Goal: Communication & Community: Answer question/provide support

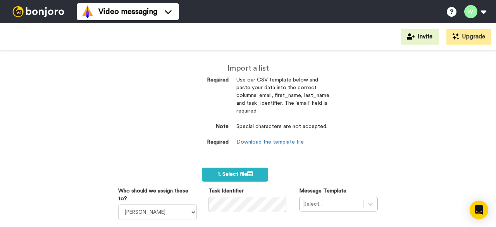
click at [340, 126] on div "Import a list Required Use our CSV template below and paste your data into the …" at bounding box center [248, 138] width 496 height 176
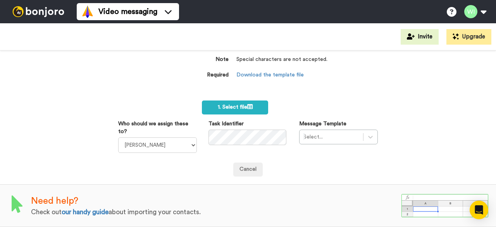
scroll to position [71, 0]
click at [189, 140] on select "Laura Wright Amarjit Duggal WLV Academic (FSE) Divandra Birla Bolutife Ademokoy…" at bounding box center [157, 144] width 79 height 15
select select "d575366b-34de-4d4d-ba6c-d2d11e507584"
click at [118, 137] on select "[PERSON_NAME] [PERSON_NAME] WLV Academic (FSE) [PERSON_NAME] Ademokoya UK Recru…" at bounding box center [157, 144] width 79 height 15
click at [325, 129] on div "Select..." at bounding box center [338, 136] width 79 height 15
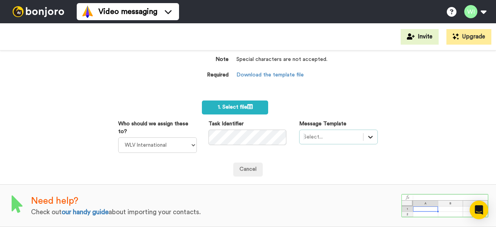
click at [363, 131] on div "option , selected. Select is focused ,type to refine list, press Down to open t…" at bounding box center [338, 136] width 79 height 15
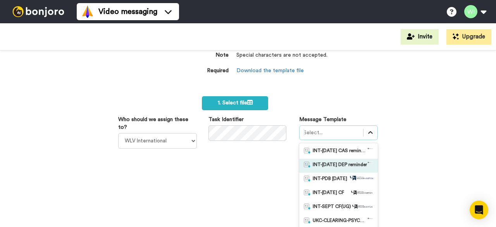
scroll to position [107, 0]
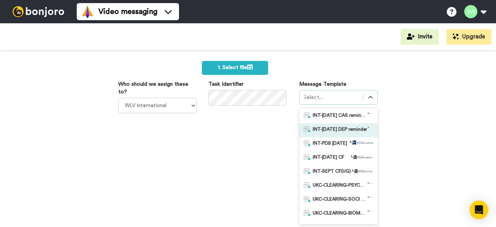
click at [345, 132] on span "INT-Sept 25 DEP reminder" at bounding box center [340, 130] width 54 height 8
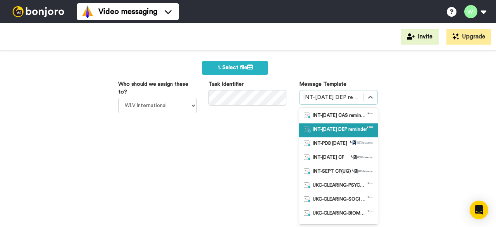
drag, startPoint x: 298, startPoint y: 129, endPoint x: 316, endPoint y: 133, distance: 17.9
click at [316, 133] on div "option INT-Sept 25 DEP reminder, selected. option INT-Sept 25 DEP reminder sele…" at bounding box center [338, 157] width 79 height 134
click at [316, 133] on span "INT-Sept 25 DEP reminder" at bounding box center [340, 130] width 54 height 8
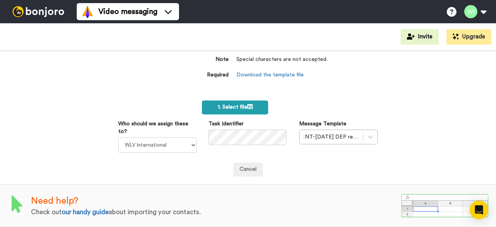
click at [229, 104] on span "1. Select file" at bounding box center [235, 106] width 35 height 5
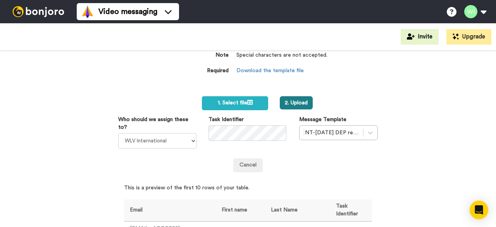
click at [291, 102] on button "2. Upload" at bounding box center [296, 102] width 33 height 13
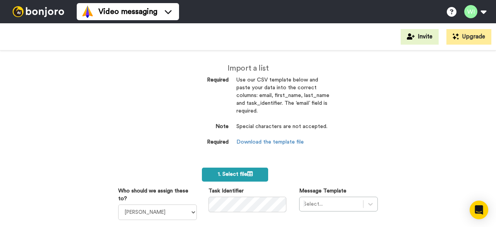
click at [236, 177] on span "1. Select file" at bounding box center [235, 173] width 35 height 5
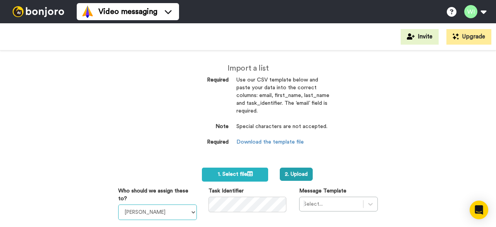
click at [191, 213] on select "Laura Wright Amarjit Duggal WLV Academic (FSE) Divandra Birla Bolutife Ademokoy…" at bounding box center [157, 211] width 79 height 15
select select "d575366b-34de-4d4d-ba6c-d2d11e507584"
click at [118, 204] on select "Laura Wright Amarjit Duggal WLV Academic (FSE) Divandra Birla Bolutife Ademokoy…" at bounding box center [157, 211] width 79 height 15
click at [325, 200] on div "Select..." at bounding box center [338, 203] width 79 height 15
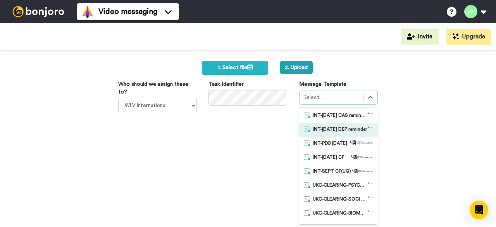
click at [332, 129] on span "INT-Sept 25 DEP reminder" at bounding box center [340, 130] width 54 height 8
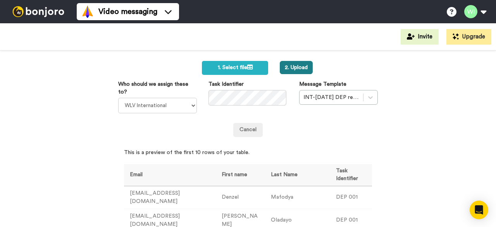
click at [288, 67] on button "2. Upload" at bounding box center [296, 67] width 33 height 13
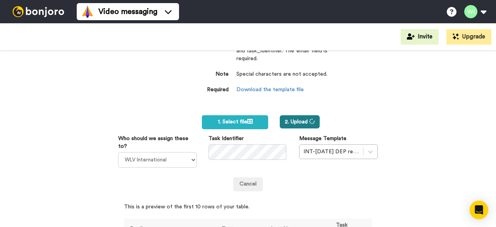
scroll to position [42, 0]
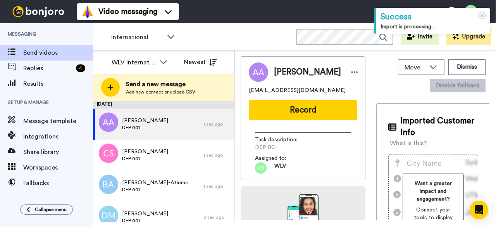
scroll to position [227, 0]
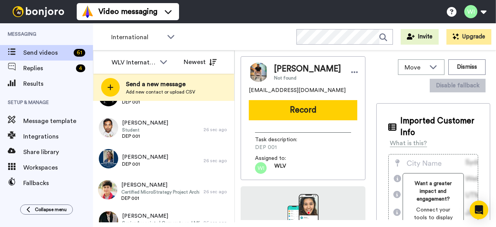
scroll to position [1776, 0]
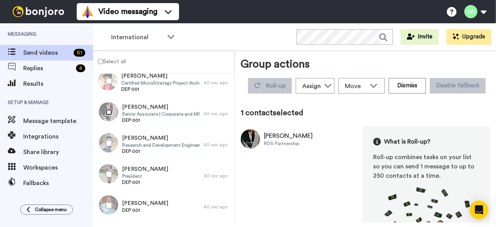
scroll to position [1749, 0]
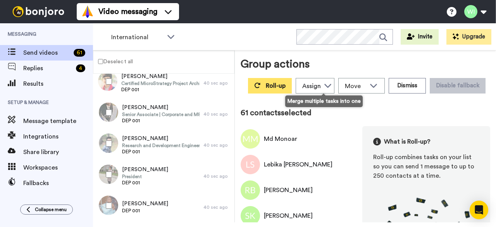
click at [292, 89] on button "Roll-up" at bounding box center [270, 85] width 44 height 15
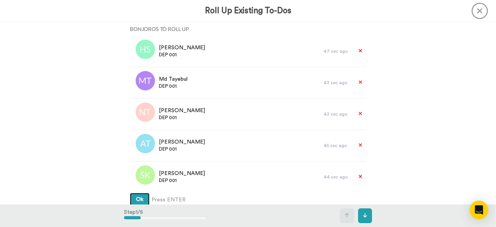
click at [139, 197] on span "Ok" at bounding box center [139, 198] width 7 height 5
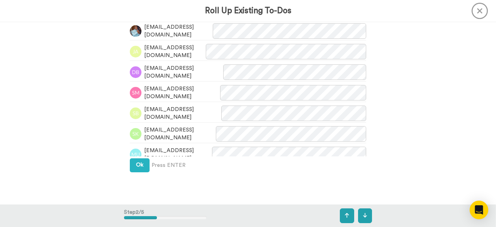
scroll to position [258, 0]
click at [133, 167] on button "Ok" at bounding box center [140, 165] width 20 height 14
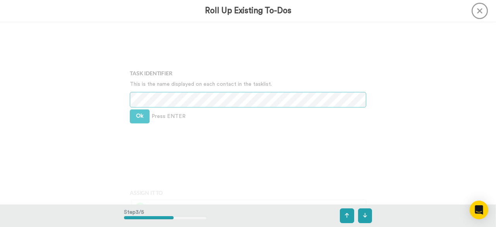
scroll to position [412, 0]
click at [142, 116] on button "Ok" at bounding box center [140, 115] width 20 height 14
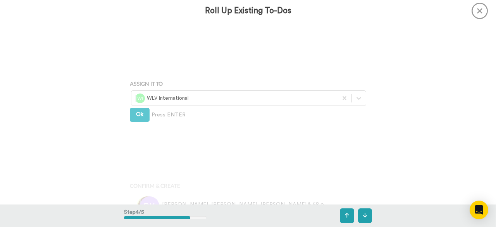
scroll to position [526, 0]
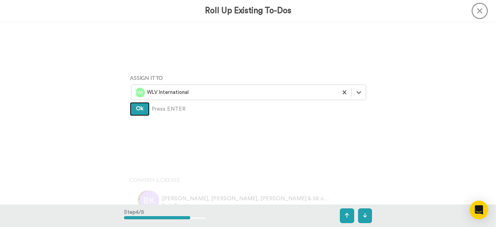
click at [134, 111] on button "Ok" at bounding box center [140, 109] width 20 height 14
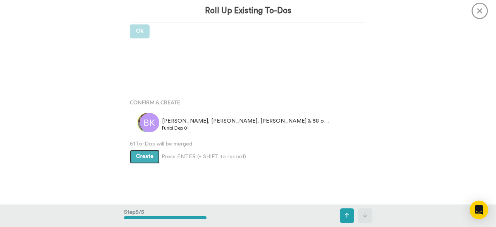
scroll to position [604, 0]
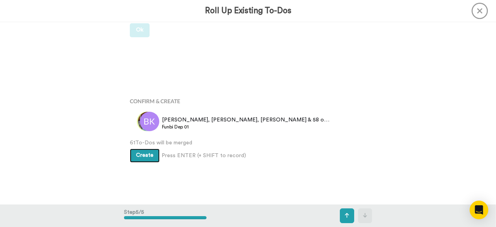
click at [142, 151] on button "Create" at bounding box center [145, 155] width 30 height 14
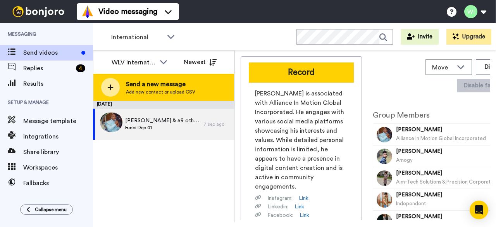
click at [158, 88] on span "Send a new message" at bounding box center [160, 83] width 69 height 9
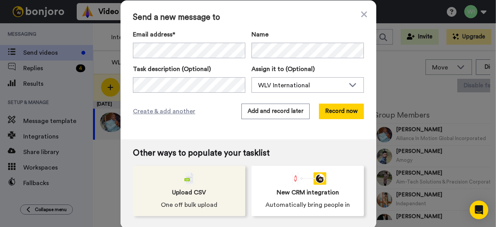
click at [178, 179] on div "Upload CSV One off bulk upload" at bounding box center [189, 190] width 112 height 50
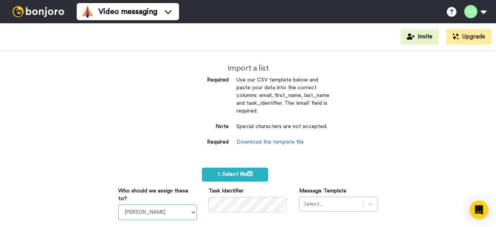
click at [191, 211] on select "Laura Wright Amarjit Duggal WLV Academic (FSE) Divandra Birla Bolutife Ademokoy…" at bounding box center [157, 211] width 79 height 15
select select "d575366b-34de-4d4d-ba6c-d2d11e507584"
click at [118, 204] on select "Laura Wright Amarjit Duggal WLV Academic (FSE) Divandra Birla Bolutife Ademokoy…" at bounding box center [157, 211] width 79 height 15
click at [315, 203] on div "Select..." at bounding box center [338, 203] width 79 height 15
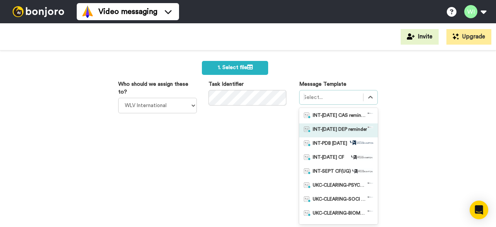
click at [332, 130] on span "INT-Sept 25 DEP reminder" at bounding box center [340, 130] width 54 height 8
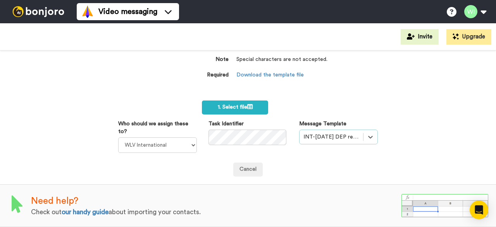
scroll to position [71, 0]
click at [245, 100] on label "1. Select file" at bounding box center [235, 107] width 66 height 14
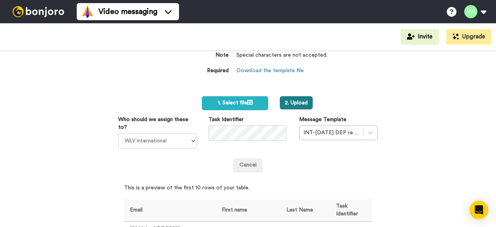
click at [302, 105] on button "2. Upload" at bounding box center [296, 102] width 33 height 13
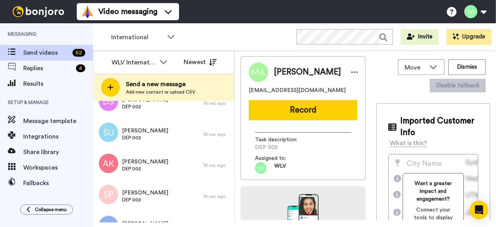
scroll to position [1807, 0]
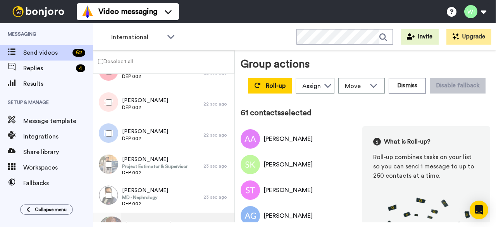
scroll to position [1780, 0]
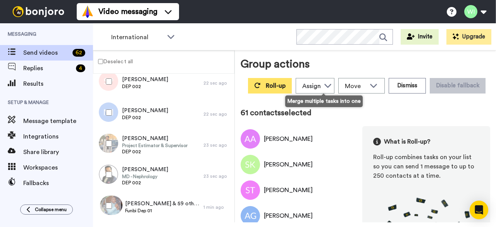
click at [292, 85] on button "Roll-up" at bounding box center [270, 85] width 44 height 15
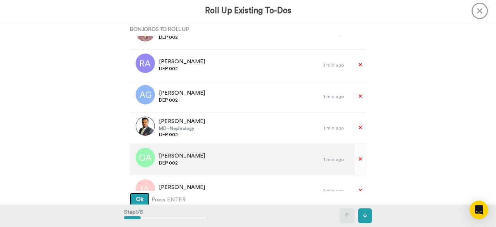
scroll to position [576, 0]
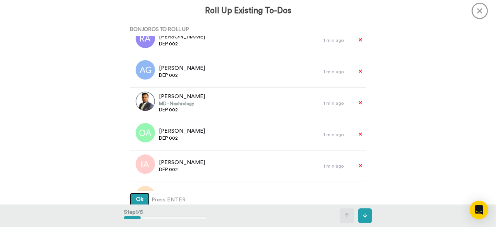
click at [134, 197] on button "Ok" at bounding box center [140, 199] width 20 height 14
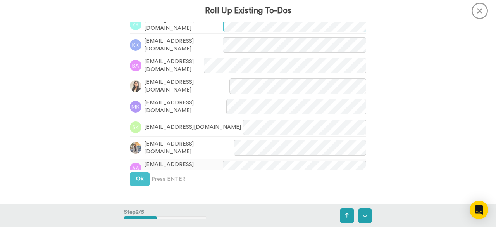
scroll to position [244, 0]
click at [136, 180] on span "Ok" at bounding box center [139, 177] width 7 height 5
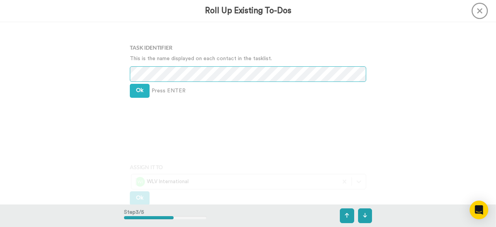
scroll to position [437, 0]
click at [133, 91] on button "Ok" at bounding box center [140, 90] width 20 height 14
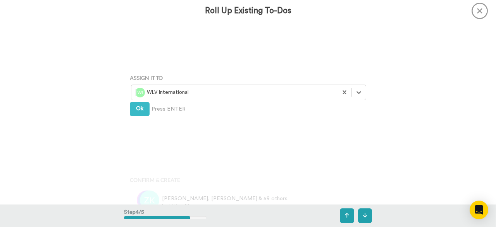
scroll to position [526, 0]
click at [137, 113] on button "Ok" at bounding box center [140, 109] width 20 height 14
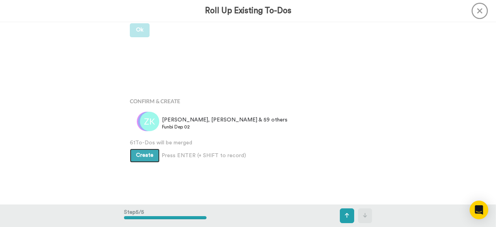
scroll to position [604, 0]
click at [141, 153] on span "Create" at bounding box center [144, 154] width 17 height 5
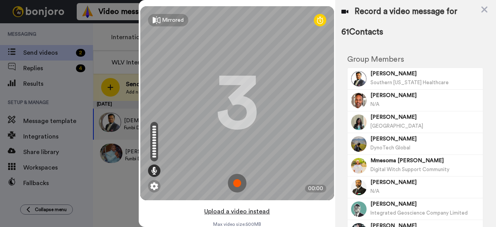
click at [235, 213] on button "Upload a video instead" at bounding box center [237, 211] width 70 height 10
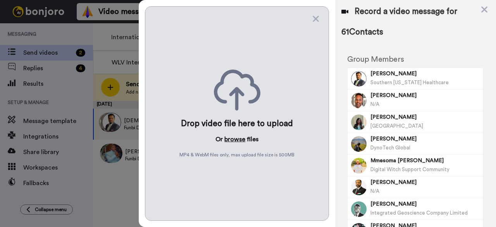
click at [239, 134] on button "browse" at bounding box center [234, 138] width 21 height 9
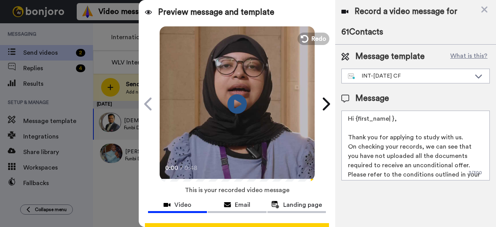
scroll to position [30, 0]
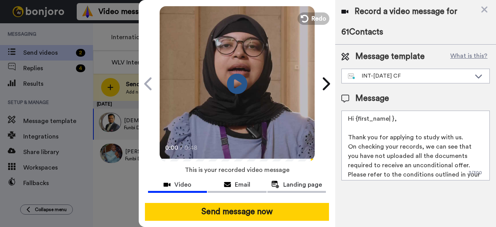
click at [235, 71] on icon "Play/Pause" at bounding box center [237, 83] width 21 height 37
click at [482, 72] on icon at bounding box center [478, 76] width 9 height 8
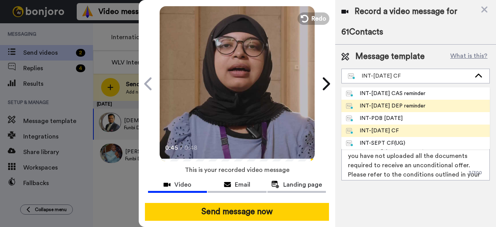
click at [359, 108] on div "INT-[DATE] DEP reminder" at bounding box center [385, 106] width 79 height 8
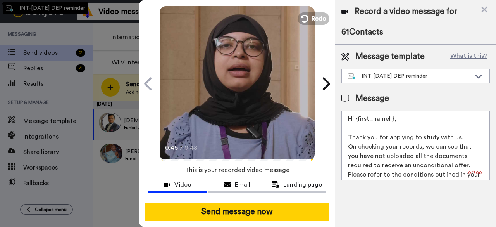
type textarea "Hi {first_name| }, This is a final reminder: to continue your application for […"
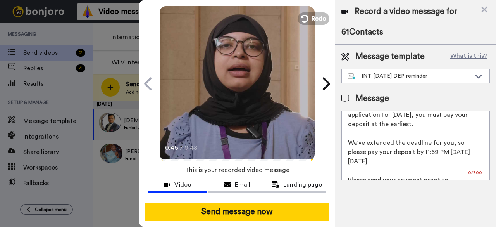
scroll to position [48, 0]
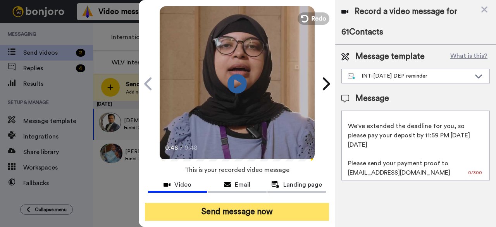
click at [231, 203] on button "Send message now" at bounding box center [237, 212] width 184 height 18
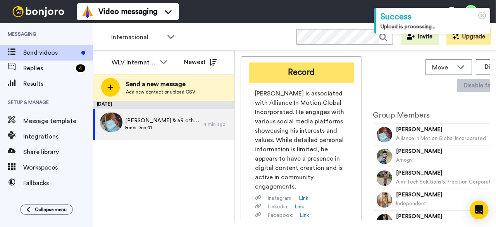
click at [299, 73] on button "Record" at bounding box center [301, 72] width 105 height 20
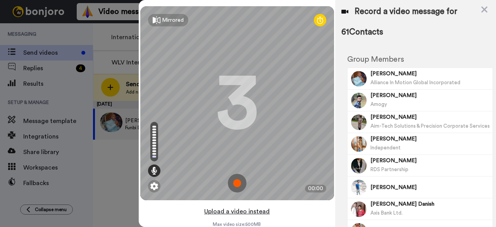
click at [250, 210] on button "Upload a video instead" at bounding box center [237, 211] width 70 height 10
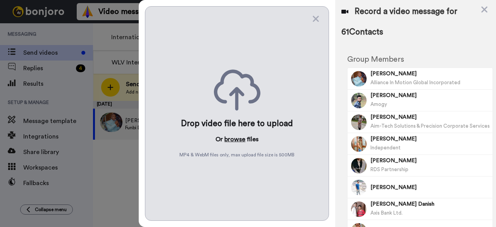
click at [240, 138] on button "browse" at bounding box center [234, 138] width 21 height 9
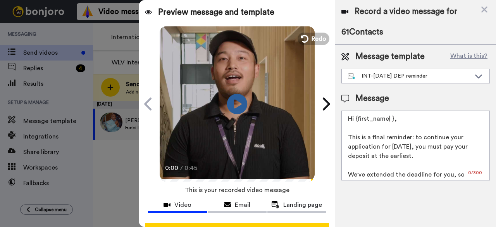
click at [232, 103] on icon "Play/Pause" at bounding box center [237, 103] width 21 height 37
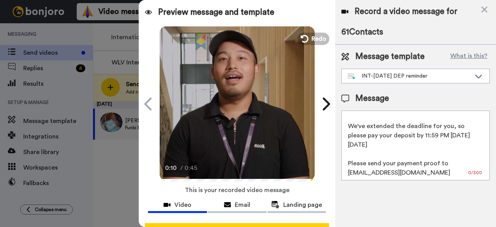
scroll to position [30, 2]
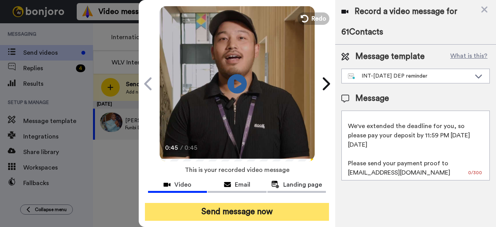
click at [246, 203] on button "Send message now" at bounding box center [237, 212] width 184 height 18
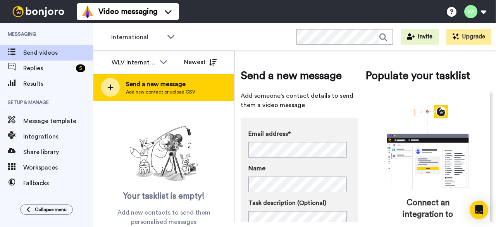
click at [165, 89] on span "Add new contact or upload CSV" at bounding box center [160, 92] width 69 height 6
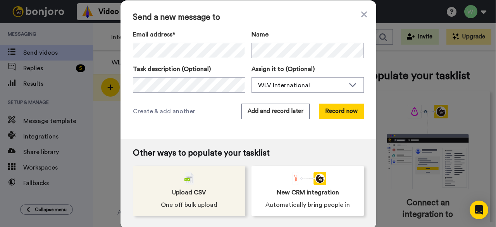
click at [203, 189] on div "Upload CSV One off bulk upload" at bounding box center [189, 190] width 112 height 50
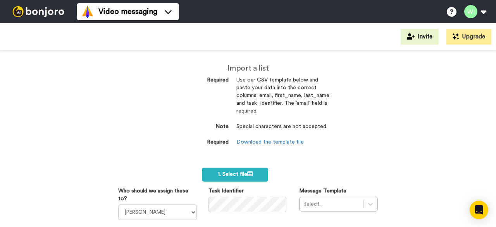
select select "d575366b-34de-4d4d-ba6c-d2d11e507584"
click at [118, 204] on select "[PERSON_NAME] [PERSON_NAME] WLV Academic (FSE) [PERSON_NAME] Ademokoya UK Recru…" at bounding box center [157, 211] width 79 height 15
click at [334, 199] on div "Select..." at bounding box center [338, 203] width 79 height 15
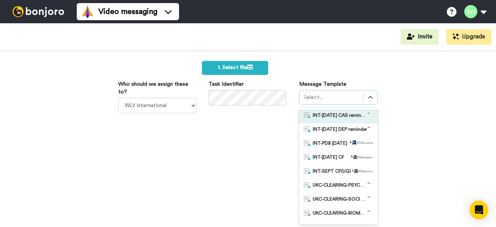
click at [343, 114] on span "INT-[DATE] CAS reminder" at bounding box center [340, 116] width 54 height 8
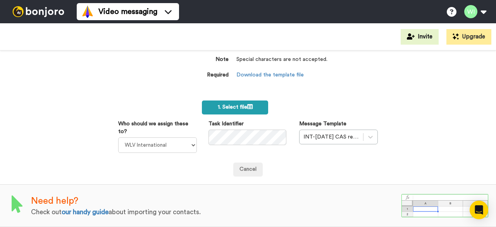
click at [236, 104] on span "1. Select file" at bounding box center [235, 106] width 35 height 5
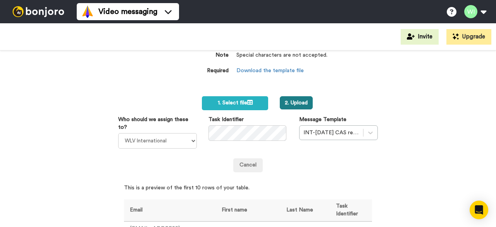
click at [297, 101] on button "2. Upload" at bounding box center [296, 102] width 33 height 13
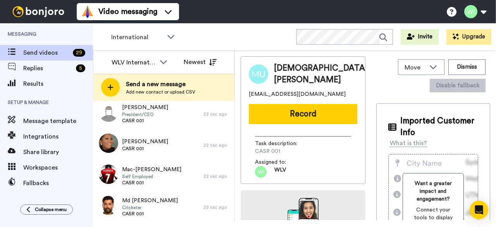
scroll to position [785, 0]
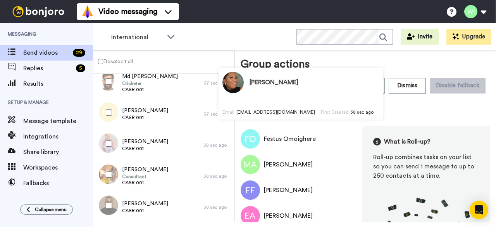
click at [394, 59] on div "Group actions Roll-up Assign Laura Wright Amarjit Duggal WLV Academic (FSE) Div…" at bounding box center [365, 76] width 249 height 40
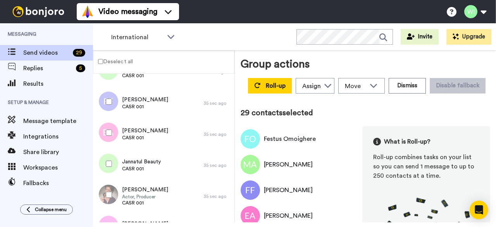
scroll to position [52, 0]
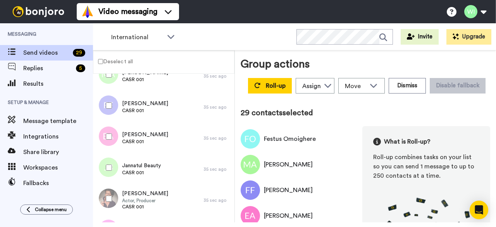
click at [351, 114] on div "Group actions Roll-up Assign Laura Wright Amarjit Duggal WLV Academic (FSE) Div…" at bounding box center [365, 137] width 249 height 163
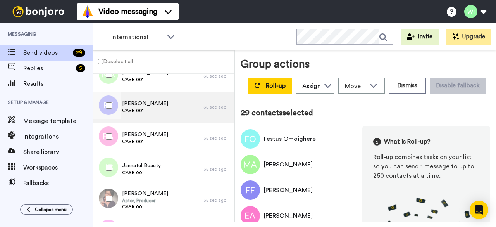
scroll to position [0, 0]
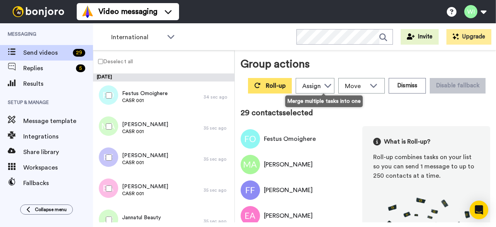
click at [285, 87] on span "Roll-up" at bounding box center [276, 85] width 20 height 6
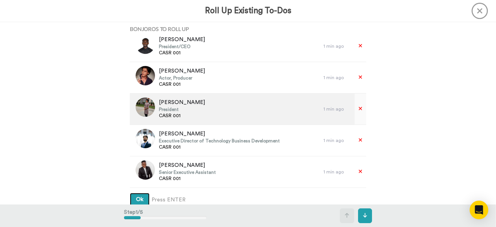
scroll to position [751, 0]
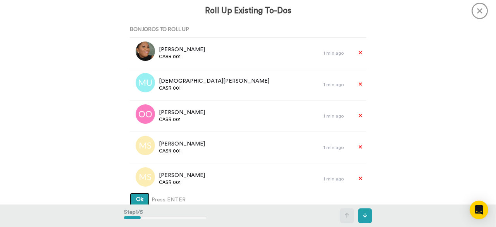
click at [140, 199] on span "Ok" at bounding box center [139, 198] width 7 height 5
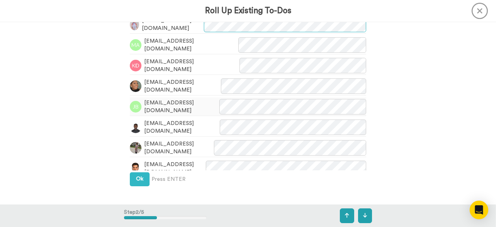
scroll to position [244, 0]
click at [136, 180] on span "Ok" at bounding box center [139, 177] width 7 height 5
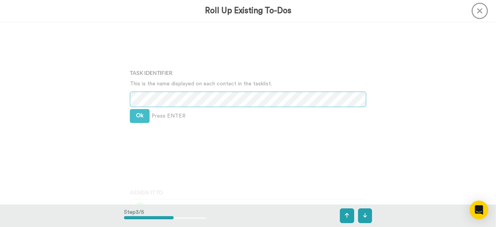
scroll to position [412, 0]
click at [136, 116] on span "Ok" at bounding box center [139, 114] width 7 height 5
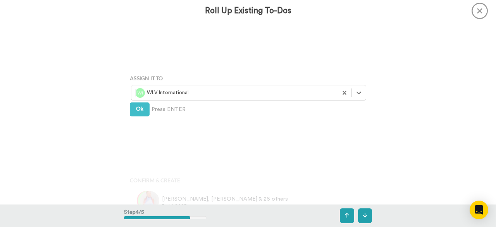
scroll to position [526, 0]
click at [137, 112] on button "Ok" at bounding box center [140, 109] width 20 height 14
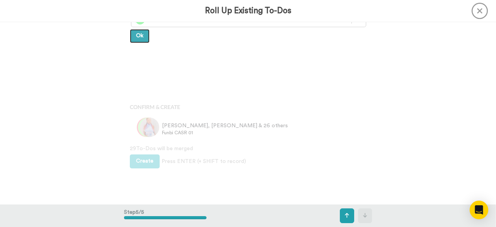
scroll to position [604, 0]
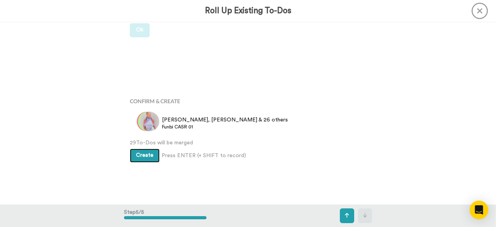
click at [143, 153] on span "Create" at bounding box center [144, 154] width 17 height 5
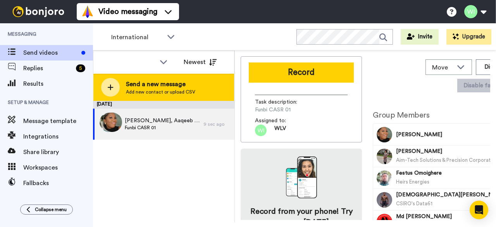
click at [133, 89] on span "Add new contact or upload CSV" at bounding box center [160, 92] width 69 height 6
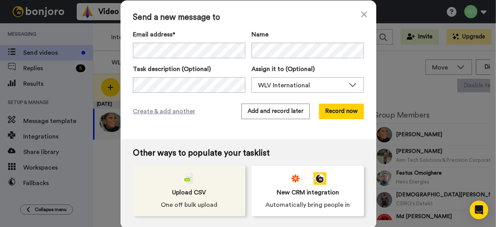
click at [189, 188] on span "Upload CSV" at bounding box center [189, 191] width 34 height 9
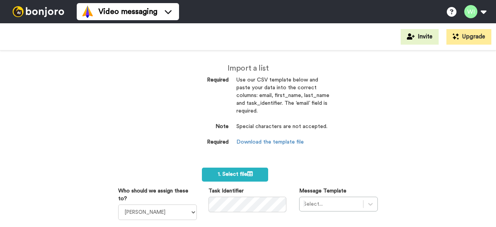
click at [245, 177] on label "1. Select file" at bounding box center [235, 174] width 66 height 14
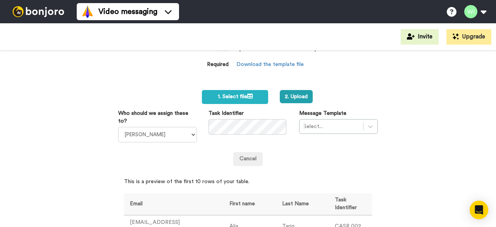
drag, startPoint x: 304, startPoint y: 93, endPoint x: 272, endPoint y: 82, distance: 34.8
click at [272, 82] on div "Import a list Required Use our CSV template below and paste your data into the …" at bounding box center [248, 35] width 163 height 98
click at [226, 92] on label "1. Select file" at bounding box center [235, 97] width 66 height 14
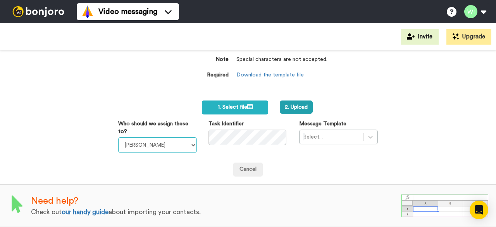
click at [182, 140] on select "Laura Wright Amarjit Duggal WLV Academic (FSE) Divandra Birla Bolutife Ademokoy…" at bounding box center [157, 144] width 79 height 15
select select "d575366b-34de-4d4d-ba6c-d2d11e507584"
click at [118, 137] on select "Laura Wright Amarjit Duggal WLV Academic (FSE) Divandra Birla Bolutife Ademokoy…" at bounding box center [157, 144] width 79 height 15
click at [323, 131] on div "Select..." at bounding box center [338, 136] width 79 height 15
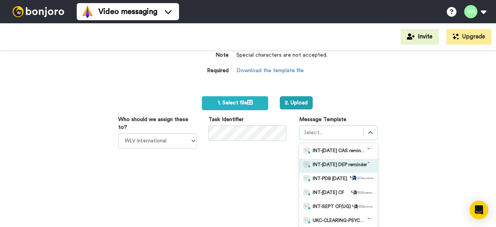
scroll to position [107, 0]
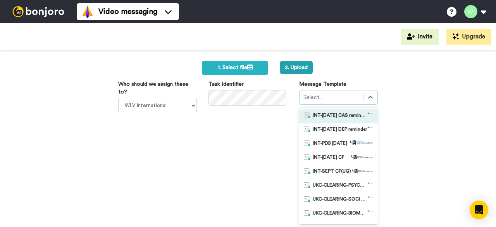
click at [324, 114] on span "INT-Sept 25 CAS reminder" at bounding box center [340, 116] width 54 height 8
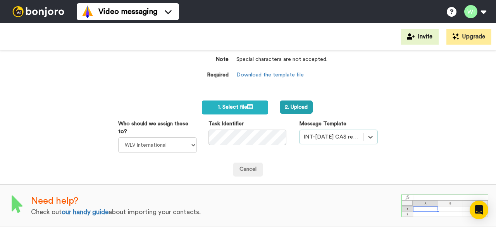
scroll to position [71, 0]
click at [291, 104] on button "2. Upload" at bounding box center [296, 106] width 33 height 13
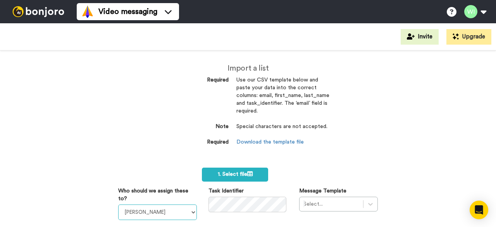
click at [187, 209] on select "Laura Wright Amarjit Duggal WLV Academic (FSE) Divandra Birla Bolutife Ademokoy…" at bounding box center [157, 211] width 79 height 15
select select "d575366b-34de-4d4d-ba6c-d2d11e507584"
click at [118, 204] on select "Laura Wright Amarjit Duggal WLV Academic (FSE) Divandra Birla Bolutife Ademokoy…" at bounding box center [157, 211] width 79 height 15
click at [315, 203] on div "Select..." at bounding box center [338, 203] width 79 height 15
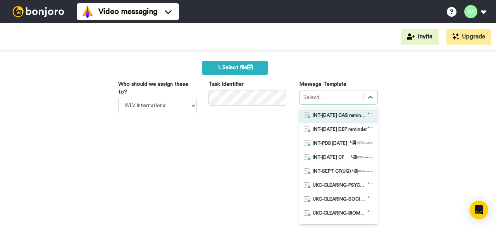
click at [344, 114] on span "INT-Sept 25 CAS reminder" at bounding box center [340, 116] width 54 height 8
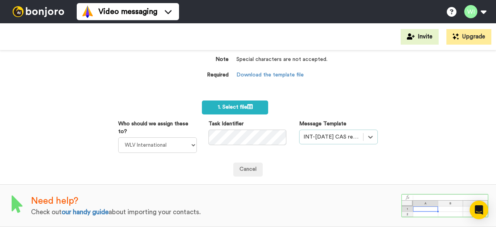
scroll to position [71, 0]
click at [363, 136] on div "option INT-Sept 25 CAS reminder, selected. Select is focused ,type to refine li…" at bounding box center [338, 136] width 79 height 15
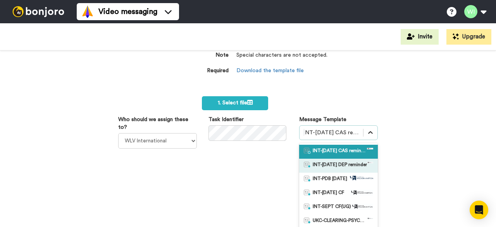
scroll to position [107, 0]
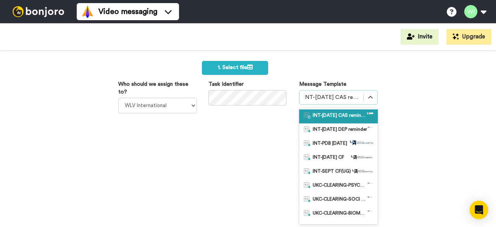
click at [346, 119] on span "INT-Sept 25 CAS reminder" at bounding box center [340, 116] width 54 height 8
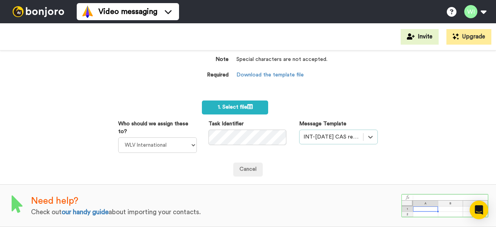
scroll to position [71, 0]
click at [241, 104] on span "1. Select file" at bounding box center [235, 106] width 35 height 5
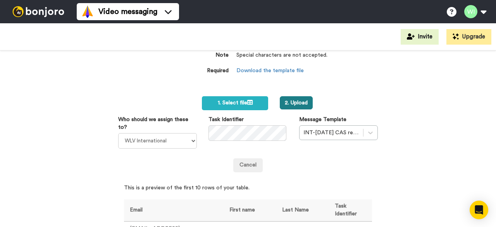
click at [304, 101] on button "2. Upload" at bounding box center [296, 102] width 33 height 13
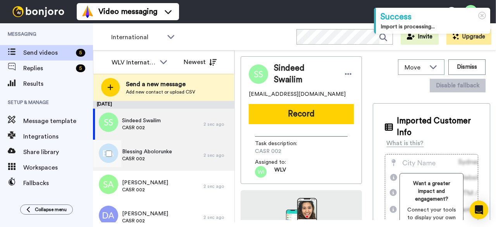
scroll to position [165, 0]
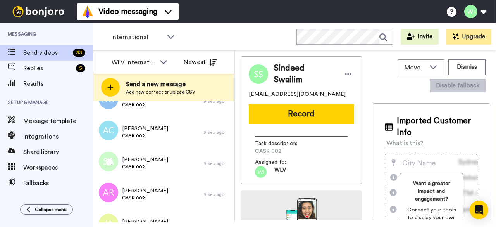
scroll to position [661, 0]
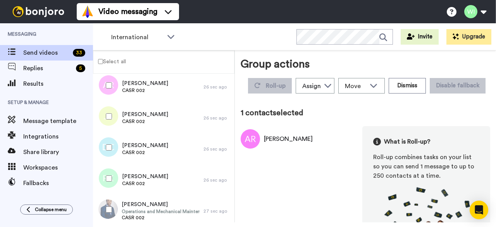
click at [103, 59] on label "Select all" at bounding box center [109, 61] width 33 height 9
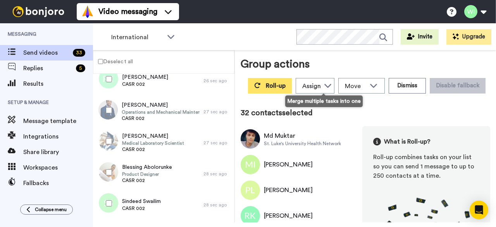
click at [285, 84] on span "Roll-up" at bounding box center [276, 85] width 20 height 6
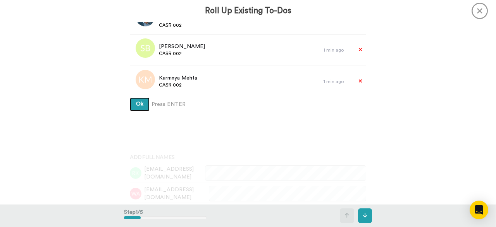
scroll to position [95, 0]
click at [137, 107] on span "Ok" at bounding box center [139, 104] width 7 height 5
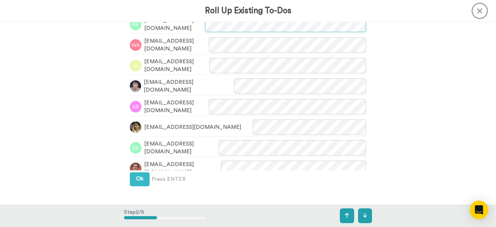
scroll to position [244, 0]
click at [140, 175] on button "Ok" at bounding box center [140, 179] width 20 height 14
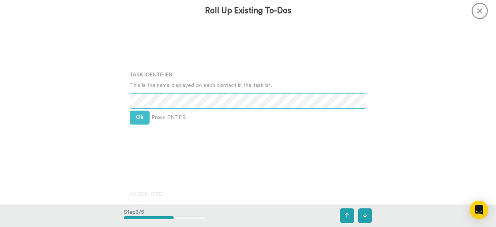
scroll to position [412, 0]
click at [136, 117] on span "Ok" at bounding box center [139, 114] width 7 height 5
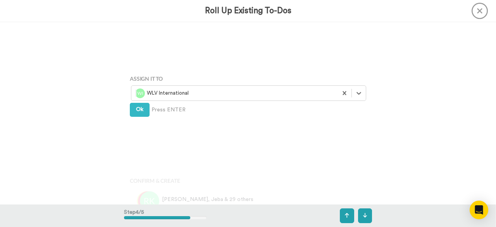
scroll to position [526, 0]
click at [136, 108] on span "Ok" at bounding box center [139, 108] width 7 height 5
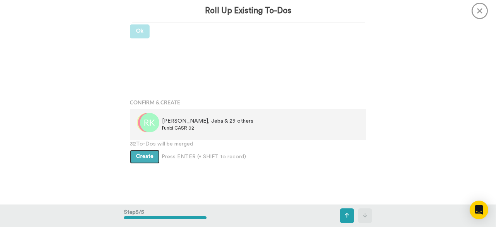
scroll to position [604, 0]
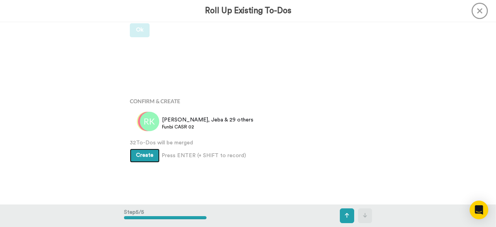
click at [144, 154] on span "Create" at bounding box center [144, 154] width 17 height 5
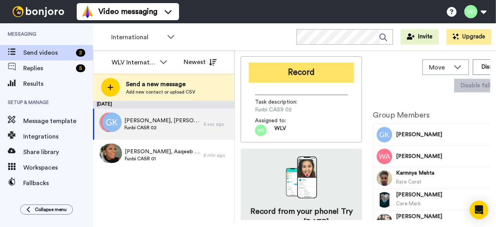
click at [315, 74] on button "Record" at bounding box center [301, 72] width 105 height 20
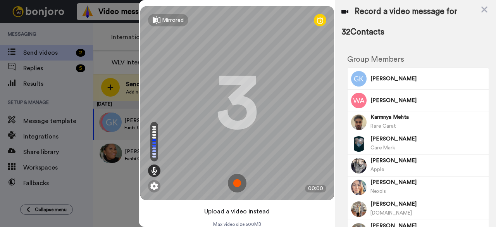
click at [246, 211] on button "Upload a video instead" at bounding box center [237, 211] width 70 height 10
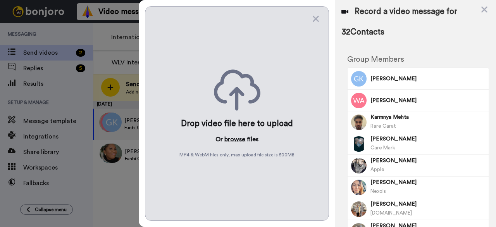
click at [238, 135] on button "browse" at bounding box center [234, 138] width 21 height 9
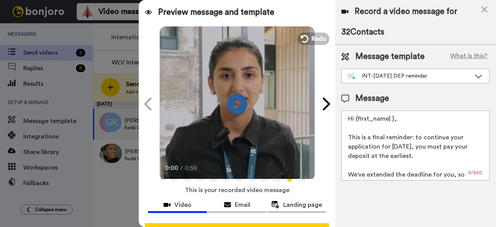
click at [236, 101] on icon at bounding box center [237, 103] width 21 height 21
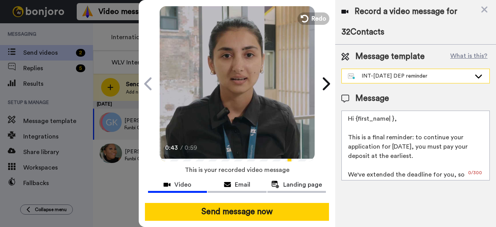
click at [469, 75] on div "INT-[DATE] DEP reminder" at bounding box center [409, 76] width 123 height 8
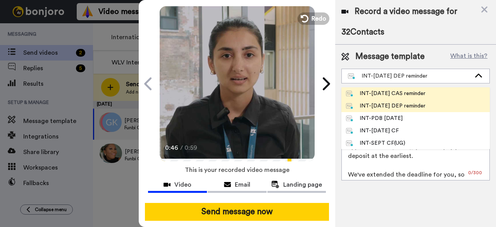
click at [376, 95] on div "INT-Sept 25 CAS reminder" at bounding box center [385, 93] width 79 height 8
type textarea "Hi {first_name| }, This is a final reminder that the CAS request deadline is fa…"
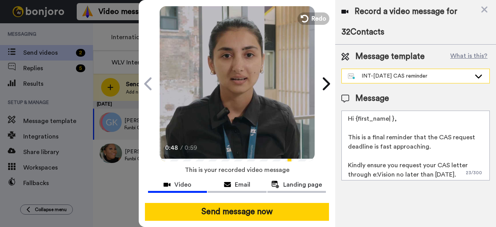
click at [478, 72] on icon at bounding box center [478, 76] width 9 height 8
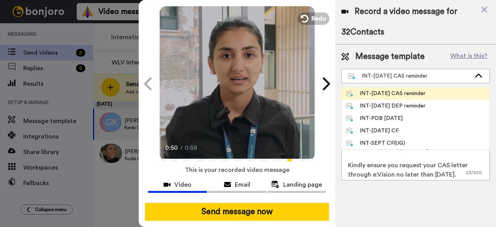
click at [391, 96] on div "INT-Sept 25 CAS reminder" at bounding box center [385, 93] width 79 height 8
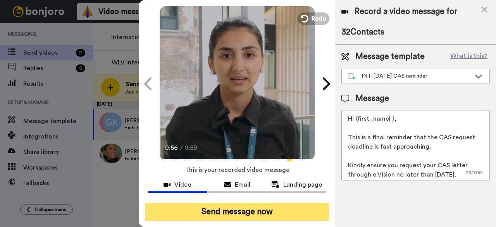
click at [239, 203] on button "Send message now" at bounding box center [237, 212] width 184 height 18
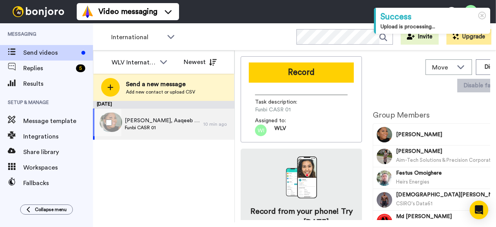
click at [161, 125] on span "Funbi CASR 01" at bounding box center [162, 127] width 75 height 6
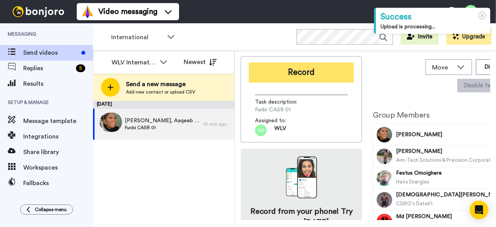
click at [306, 75] on button "Record" at bounding box center [301, 72] width 105 height 20
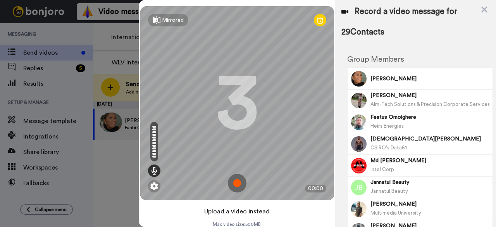
click at [246, 209] on button "Upload a video instead" at bounding box center [237, 211] width 70 height 10
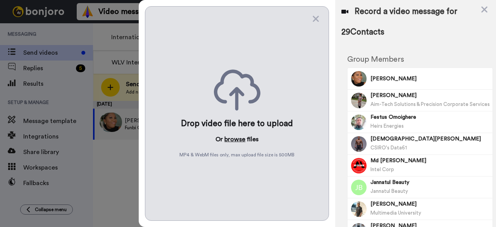
click at [237, 135] on button "browse" at bounding box center [234, 138] width 21 height 9
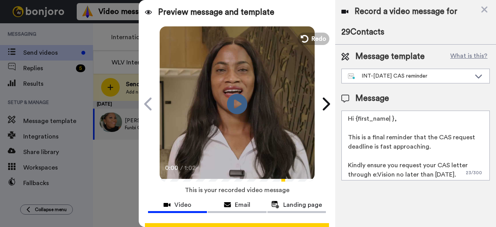
click at [235, 98] on icon at bounding box center [237, 103] width 21 height 21
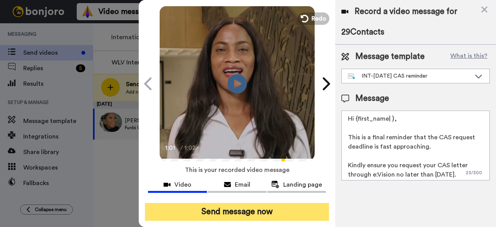
click at [233, 203] on button "Send message now" at bounding box center [237, 212] width 184 height 18
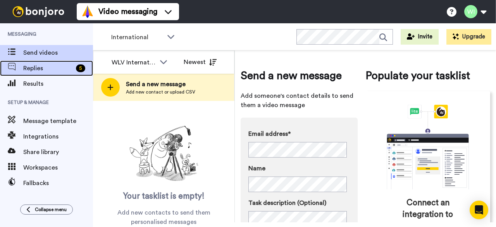
click at [50, 65] on span "Replies" at bounding box center [48, 68] width 50 height 9
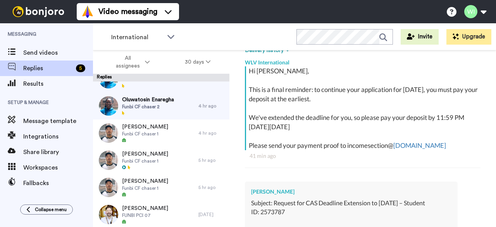
scroll to position [63, 0]
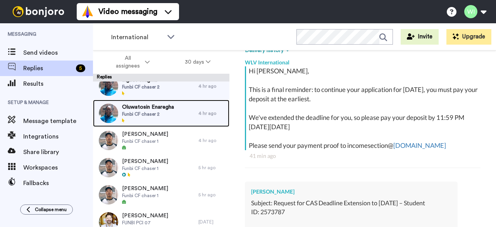
click at [166, 112] on span "Funbi CF chaser 2" at bounding box center [148, 114] width 52 height 6
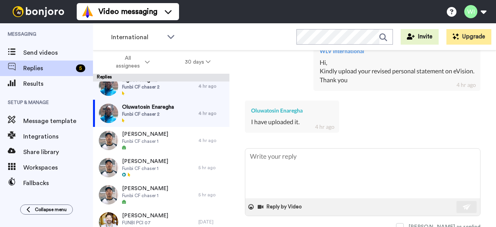
scroll to position [495, 0]
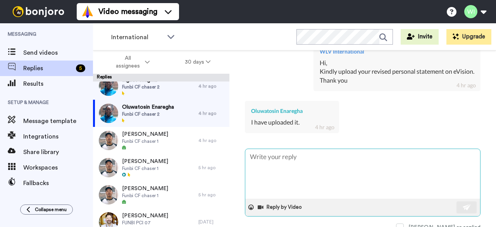
click at [293, 152] on textarea at bounding box center [362, 174] width 235 height 50
type textarea "x"
type textarea "G"
type textarea "x"
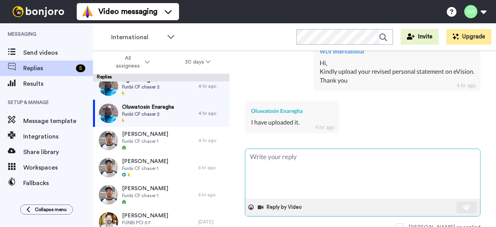
type textarea "x"
type textarea "T"
type textarea "x"
type textarea "Th"
type textarea "x"
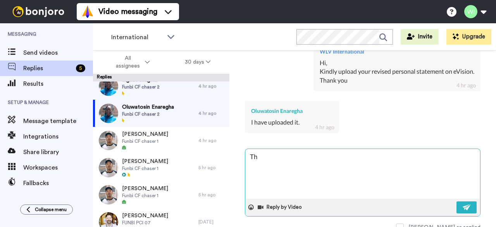
type textarea "Thn"
type textarea "x"
type textarea "Thna"
type textarea "x"
type textarea "Thnak"
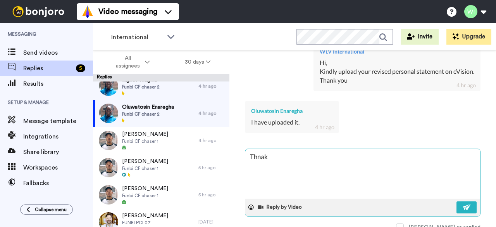
type textarea "x"
type textarea "Thnak"
type textarea "x"
type textarea "Thnak"
type textarea "x"
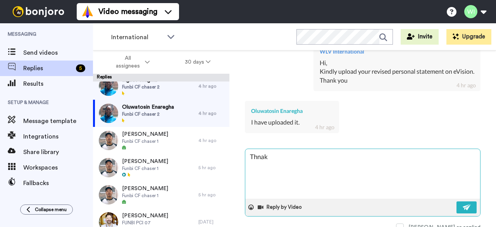
type textarea "Thna"
type textarea "x"
type textarea "Thn"
type textarea "x"
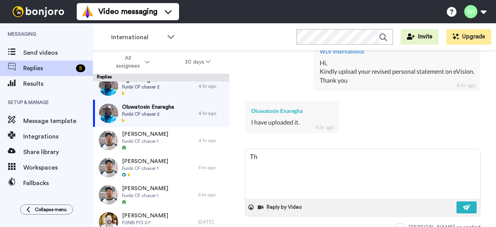
type textarea "Th"
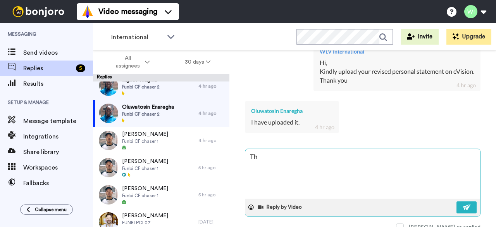
type textarea "x"
type textarea "Tha"
type textarea "x"
type textarea "Than"
type textarea "x"
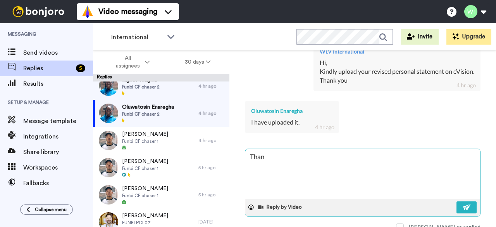
type textarea "Thank"
type textarea "x"
type textarea "Thank"
type textarea "x"
type textarea "Thank y"
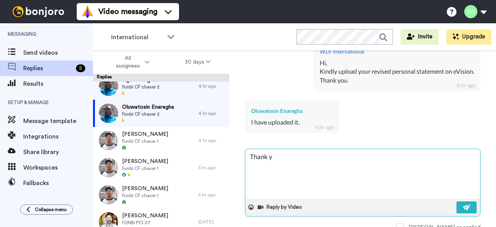
type textarea "x"
type textarea "Thank yo"
type textarea "x"
type textarea "Thank you"
type textarea "x"
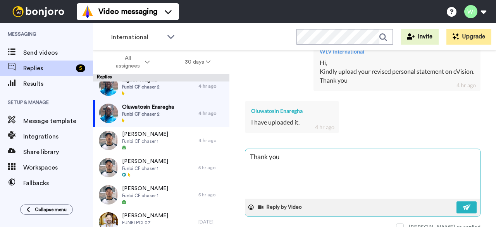
type textarea "Thank you"
type textarea "x"
type textarea "Thank you an"
type textarea "x"
type textarea "Thank you and"
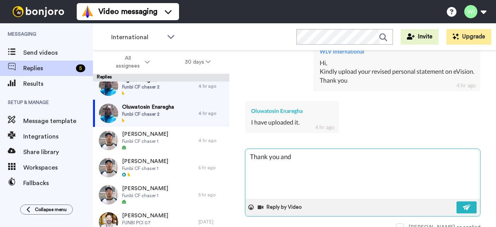
type textarea "x"
type textarea "Thank you and"
type textarea "x"
type textarea "Thank you and w"
type textarea "x"
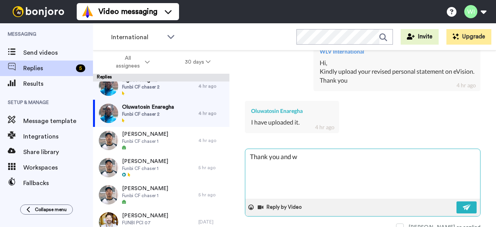
type textarea "Thank you and we"
type textarea "x"
type textarea "Thank you and we"
type textarea "x"
type textarea "Thank you and we wi"
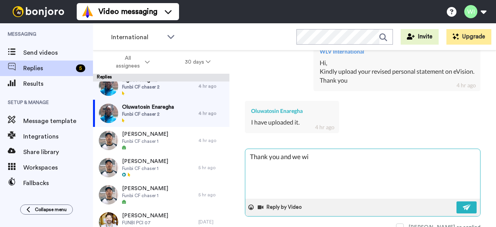
type textarea "x"
type textarea "Thank you and we wil"
type textarea "x"
type textarea "Thank you and we will"
type textarea "x"
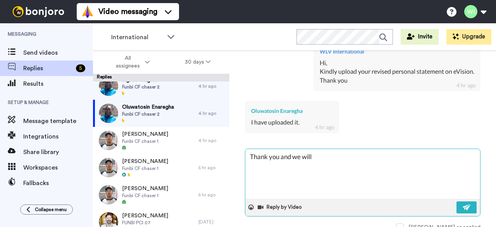
type textarea "Thank you and we will"
type textarea "x"
type textarea "Thank you and we will v"
type textarea "x"
type textarea "Thank you and we will"
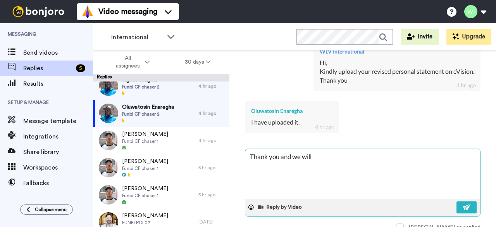
type textarea "x"
type textarea "Thank you and we will b"
type textarea "x"
type textarea "Thank you and we will be"
type textarea "x"
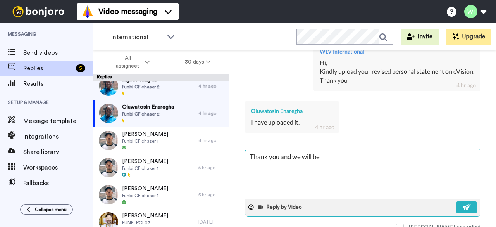
type textarea "Thank you and we will be i"
type textarea "x"
type textarea "Thank you and we will be in"
type textarea "x"
type textarea "Thank you and we will be in"
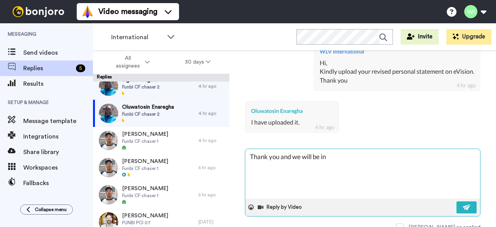
type textarea "x"
type textarea "Thank you and we will be in t"
type textarea "x"
type textarea "Thank you and we will be in to"
type textarea "x"
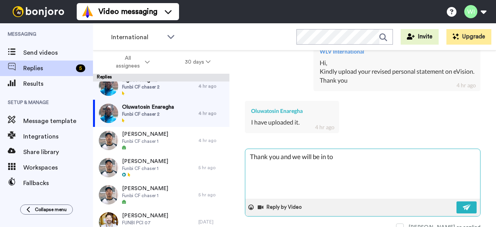
type textarea "Thank you and we will be in [GEOGRAPHIC_DATA]"
type textarea "x"
type textarea "Thank you and we will be in [GEOGRAPHIC_DATA]"
type textarea "x"
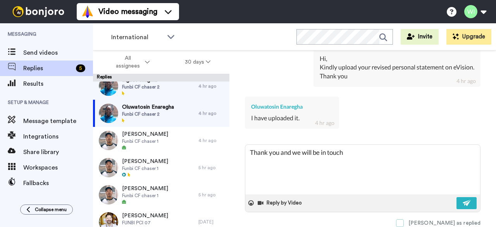
type textarea "Thank you and we will be in touch"
click at [404, 220] on span at bounding box center [400, 223] width 8 height 8
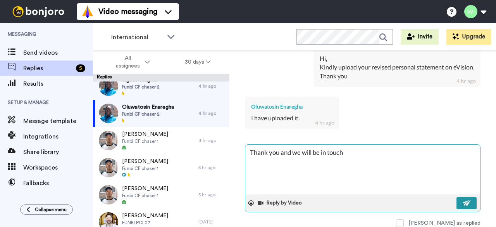
click at [462, 201] on img at bounding box center [466, 202] width 9 height 6
type textarea "x"
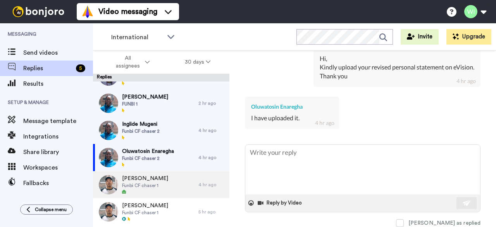
scroll to position [19, 0]
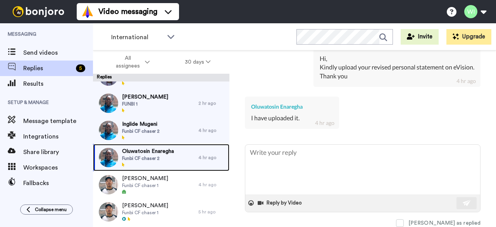
click at [164, 158] on span "Funbi CF chaser 2" at bounding box center [148, 158] width 52 height 6
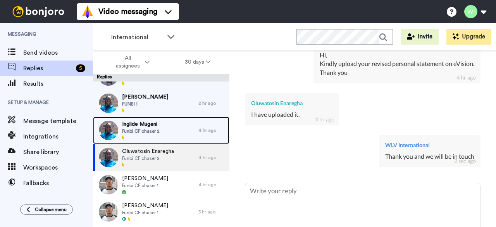
click at [150, 126] on span "Inglide Mugeni" at bounding box center [141, 124] width 38 height 8
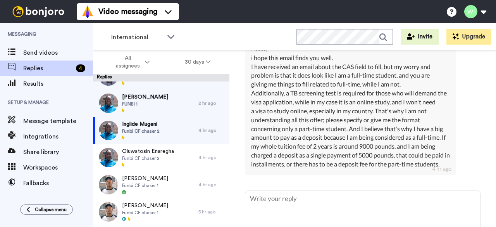
scroll to position [786, 0]
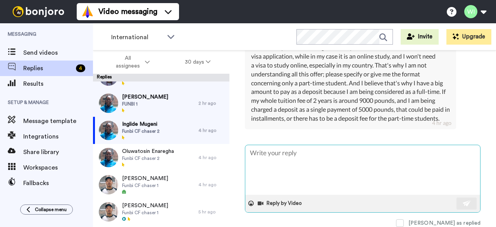
click at [299, 155] on textarea at bounding box center [362, 170] width 235 height 50
type textarea "x"
type textarea "I"
type textarea "x"
type textarea "I"
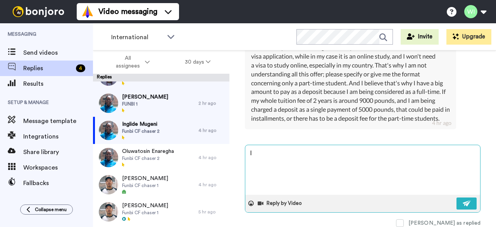
type textarea "x"
type textarea "I"
type textarea "x"
type textarea "H"
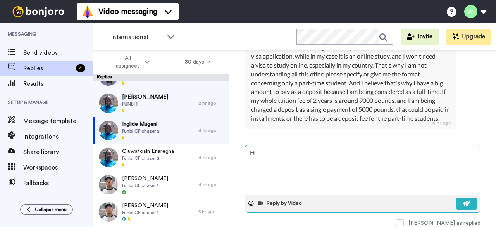
type textarea "x"
type textarea "H"
type textarea "x"
type textarea "H"
type textarea "x"
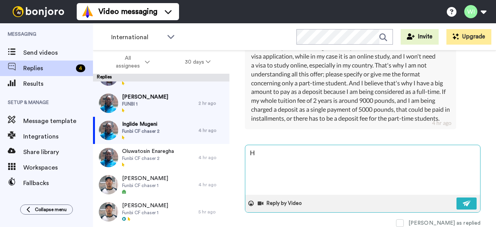
type textarea "Hi"
type textarea "x"
type textarea "Hi"
type textarea "x"
type textarea "Hi"
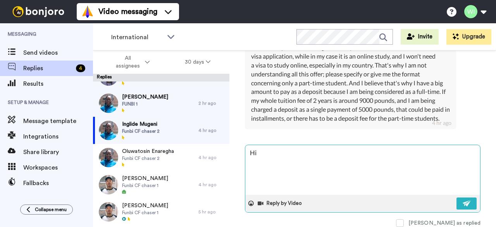
type textarea "x"
type textarea "Hi<"
type textarea "x"
type textarea "Hi"
type textarea "x"
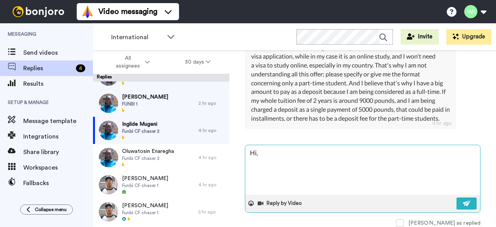
type textarea "Hi,"
type textarea "x"
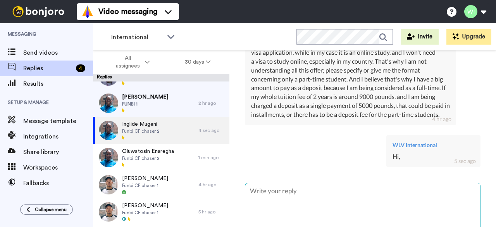
click at [287, 193] on textarea at bounding box center [362, 208] width 235 height 50
type textarea "x"
type textarea "A"
type textarea "x"
type textarea "As"
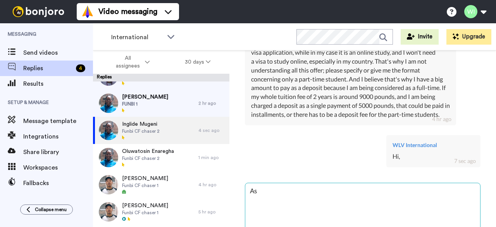
type textarea "x"
type textarea "As"
type textarea "x"
type textarea "As i"
type textarea "x"
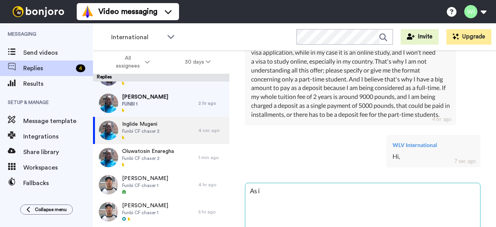
type textarea "As i"
type textarea "x"
type textarea "As i h"
type textarea "x"
type textarea "As i ha"
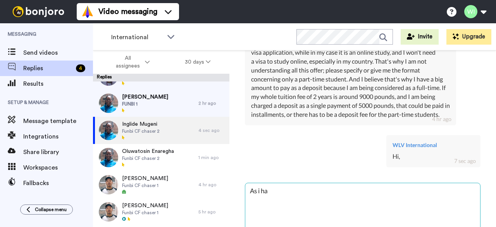
type textarea "x"
type textarea "As i hae"
type textarea "x"
type textarea "As i ha"
type textarea "x"
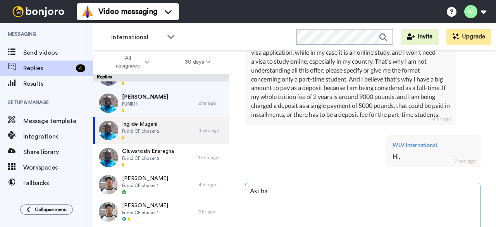
type textarea "As i hav"
type textarea "x"
type textarea "As i have"
type textarea "x"
type textarea "As i have"
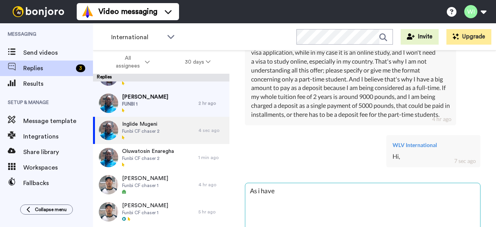
type textarea "x"
type textarea "As i hav"
type textarea "x"
type textarea "As i ha"
type textarea "x"
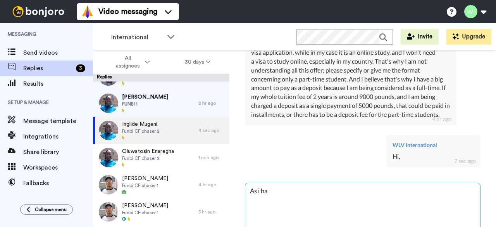
type textarea "As i h"
type textarea "x"
type textarea "As i"
type textarea "x"
type textarea "As i"
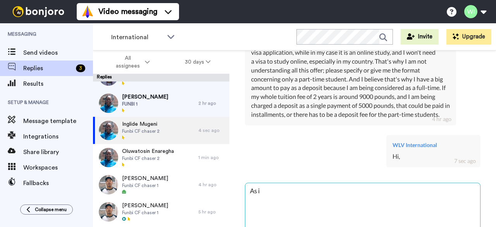
type textarea "x"
type textarea "As"
type textarea "x"
type textarea "As I"
type textarea "x"
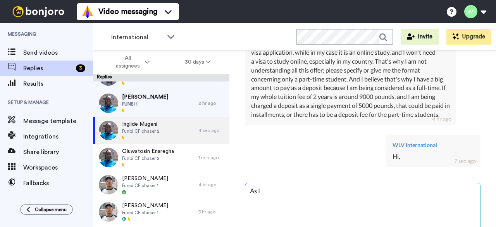
type textarea "As I"
type textarea "x"
type textarea "As I h"
type textarea "x"
type textarea "As I ha"
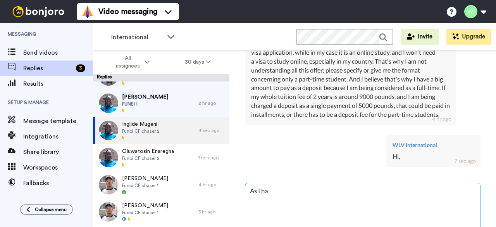
type textarea "x"
type textarea "As I hav"
type textarea "x"
type textarea "As I have"
type textarea "x"
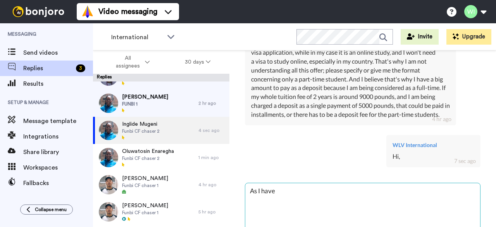
type textarea "As I have"
type textarea "x"
type textarea "As I have s"
type textarea "x"
type textarea "As I have se"
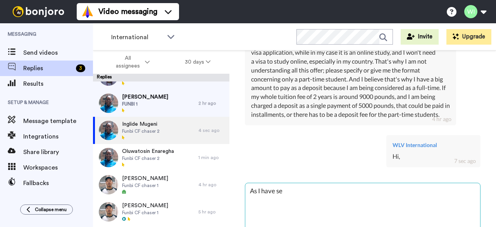
type textarea "x"
type textarea "As I have s"
type textarea "x"
type textarea "As I have sa"
type textarea "x"
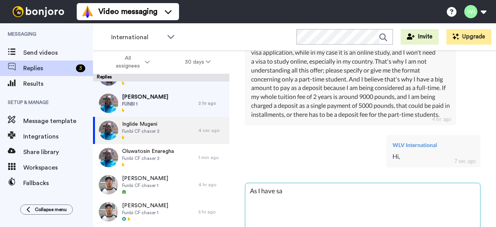
type textarea "As I have sai"
type textarea "x"
type textarea "As I have said"
type textarea "x"
type textarea "As I have said"
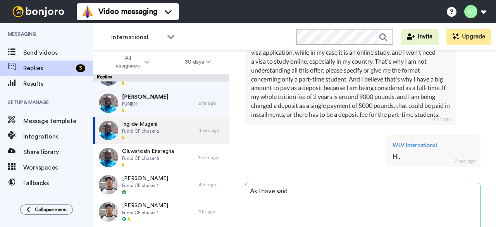
type textarea "x"
type textarea "As I have said e"
type textarea "x"
type textarea "As I have said ea"
type textarea "x"
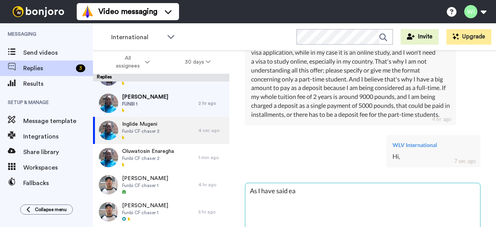
type textarea "As I have said ear"
type textarea "x"
type textarea "As I have said [PERSON_NAME]"
type textarea "x"
type textarea "As I have said earlu"
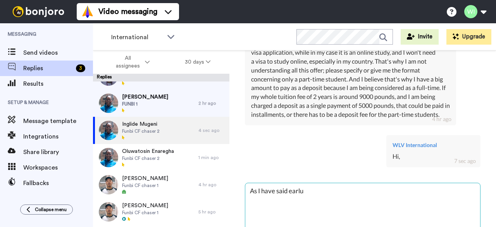
type textarea "x"
type textarea "As I have said earlue"
type textarea "x"
type textarea "As I have said earlu"
type textarea "x"
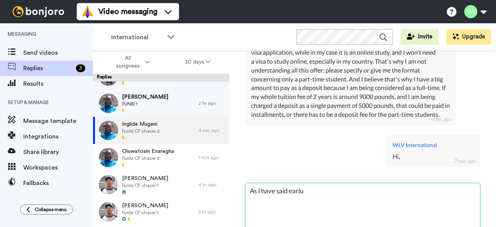
type textarea "As I have said [PERSON_NAME]"
type textarea "x"
type textarea "As I have said earli"
type textarea "x"
type textarea "As I have said earlier"
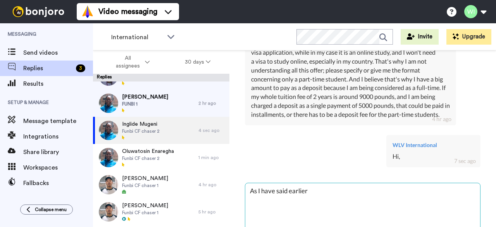
type textarea "x"
type textarea "As I have said earlier"
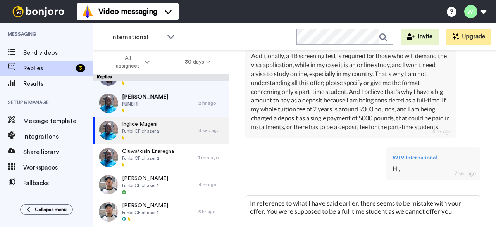
scroll to position [828, 0]
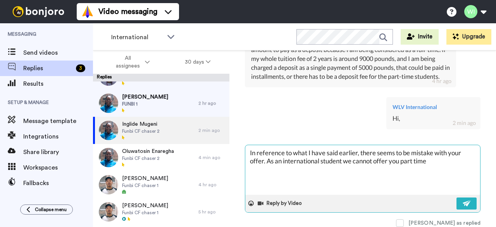
click at [435, 147] on textarea "In reference to what I have said earlier, there seems to be mistake with your o…" at bounding box center [362, 170] width 235 height 50
click at [431, 158] on textarea "In reference to what I have said earlier, there seems to be mix up with your of…" at bounding box center [362, 170] width 235 height 50
click at [430, 148] on textarea "In reference to what I have said earlier, there seems to be mix up with your of…" at bounding box center [362, 170] width 235 height 50
click at [462, 150] on textarea "In reference to what I have said earlier, there seems to be an error in with yo…" at bounding box center [362, 170] width 235 height 50
click at [298, 170] on textarea "In reference to what I have said earlier, there seems to be an error in your of…" at bounding box center [362, 170] width 235 height 50
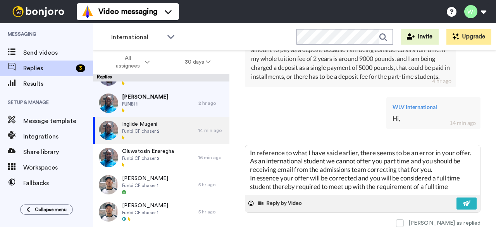
scroll to position [795, 0]
click at [218, 44] on div "International WORKSPACES View all All Default Task List Default International +…" at bounding box center [294, 36] width 403 height 27
